Goal: Task Accomplishment & Management: Manage account settings

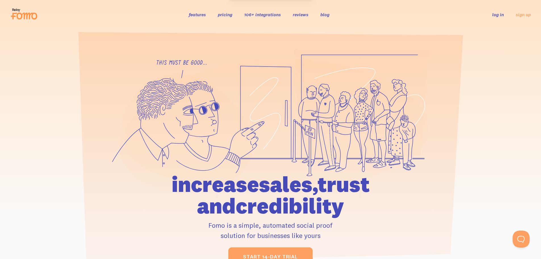
click at [495, 12] on link "log in" at bounding box center [498, 15] width 12 height 6
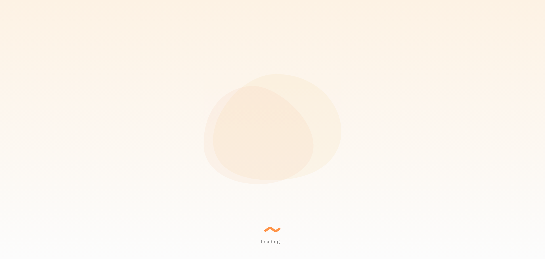
scroll to position [149, 448]
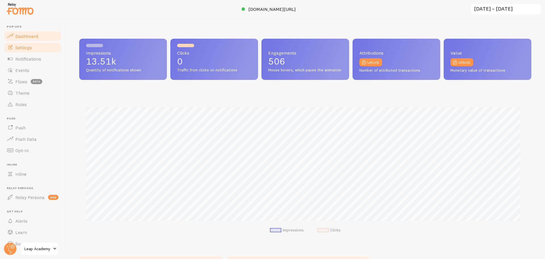
click at [32, 50] on link "Settings" at bounding box center [32, 47] width 58 height 11
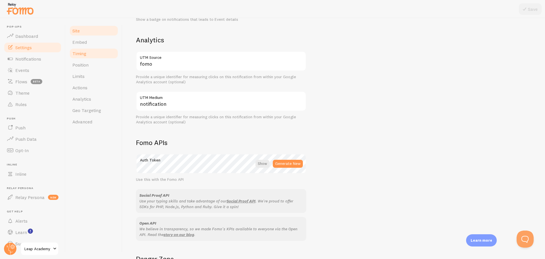
scroll to position [84, 0]
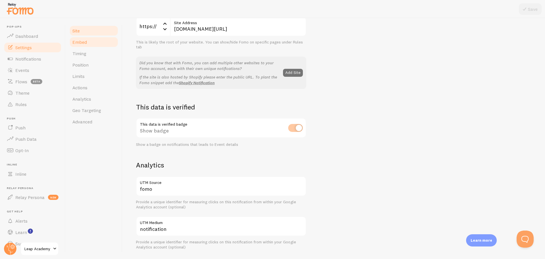
click at [83, 44] on span "Embed" at bounding box center [79, 42] width 14 height 6
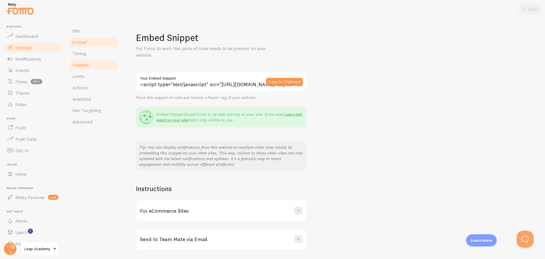
click at [81, 63] on span "Position" at bounding box center [80, 65] width 16 height 6
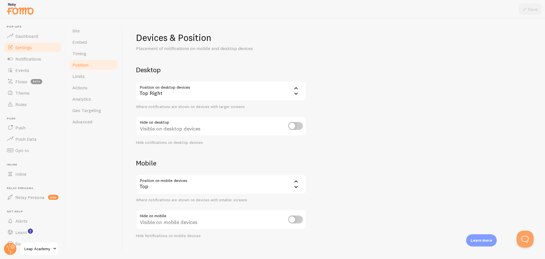
click at [197, 96] on div "Top Right" at bounding box center [221, 91] width 170 height 20
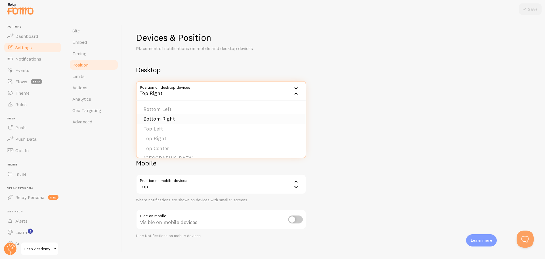
click at [171, 119] on li "Bottom Right" at bounding box center [221, 119] width 169 height 10
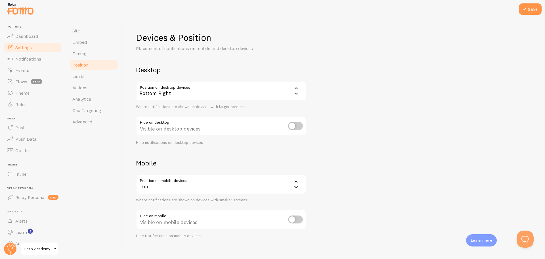
click at [188, 189] on div "Top" at bounding box center [221, 184] width 170 height 20
click at [169, 206] on li "Bottom" at bounding box center [221, 202] width 169 height 10
click at [524, 7] on icon at bounding box center [524, 9] width 7 height 7
